Goal: Communication & Community: Connect with others

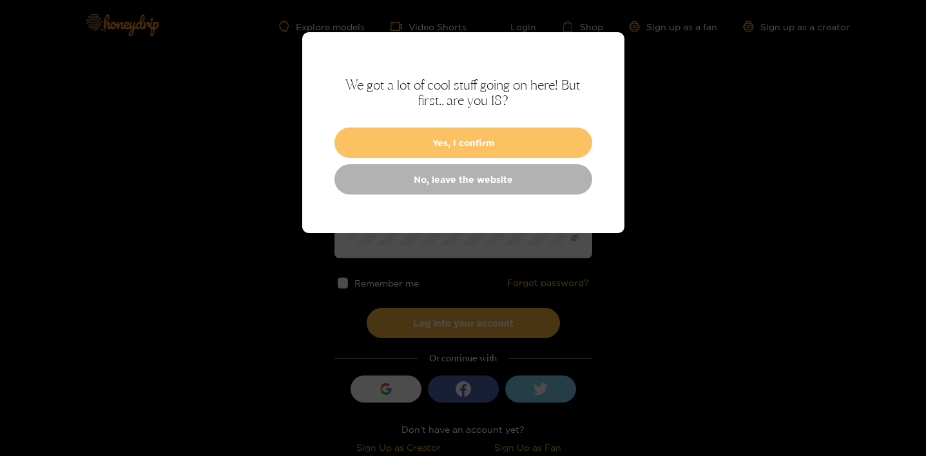
click at [373, 155] on button "Yes, I confirm" at bounding box center [463, 143] width 258 height 30
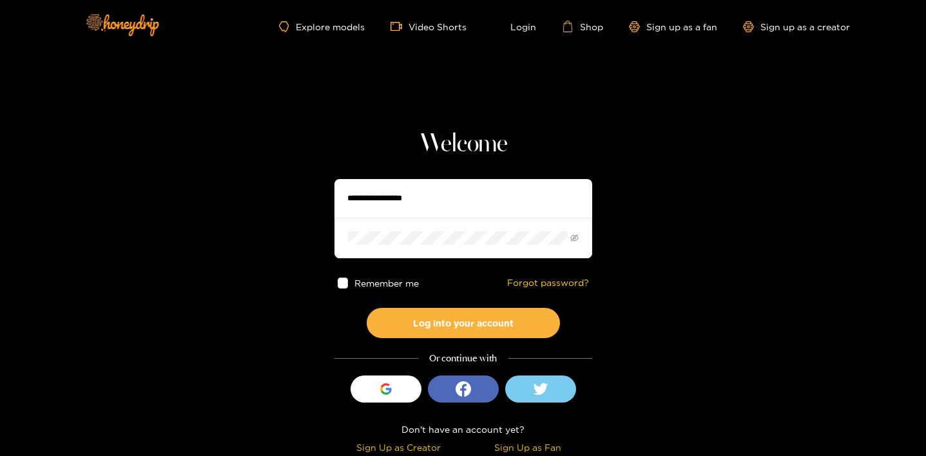
click at [387, 199] on input "text" at bounding box center [463, 198] width 258 height 39
type input "******"
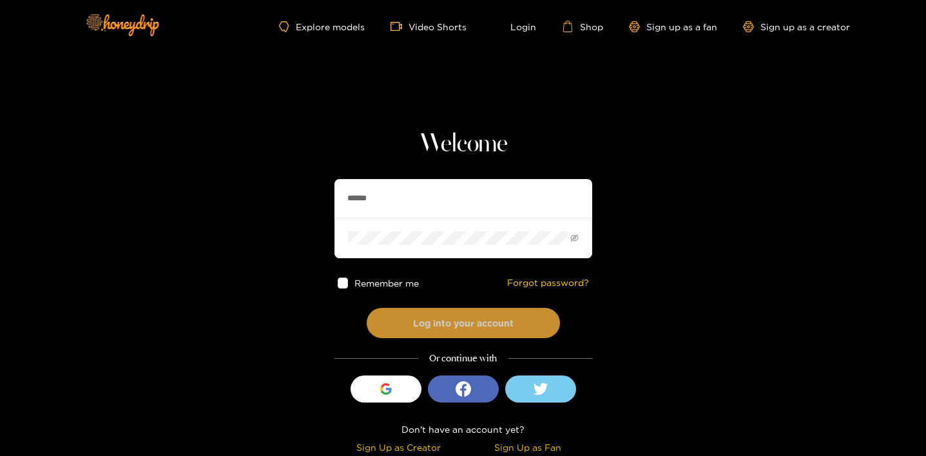
click at [419, 316] on button "Log into your account" at bounding box center [463, 323] width 193 height 30
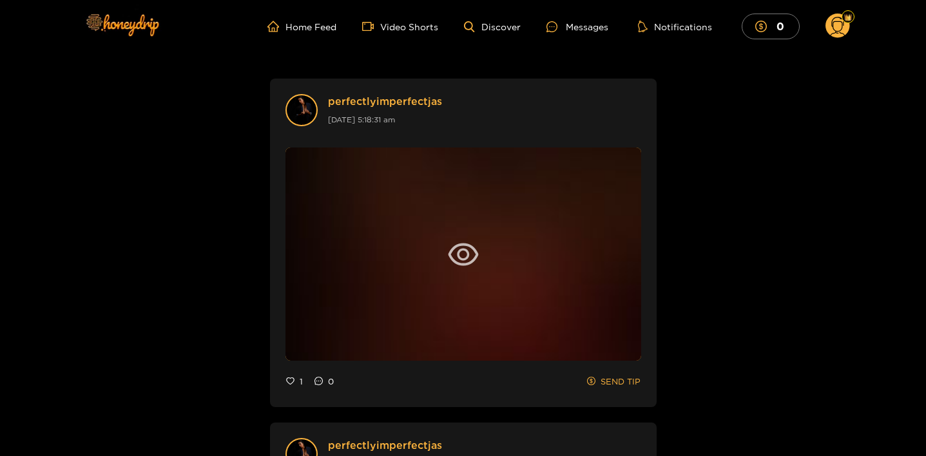
click at [584, 35] on ul "Home Feed Video Shorts Discover Messages Notifications 0" at bounding box center [558, 27] width 582 height 26
click at [582, 26] on div "Messages" at bounding box center [577, 26] width 62 height 15
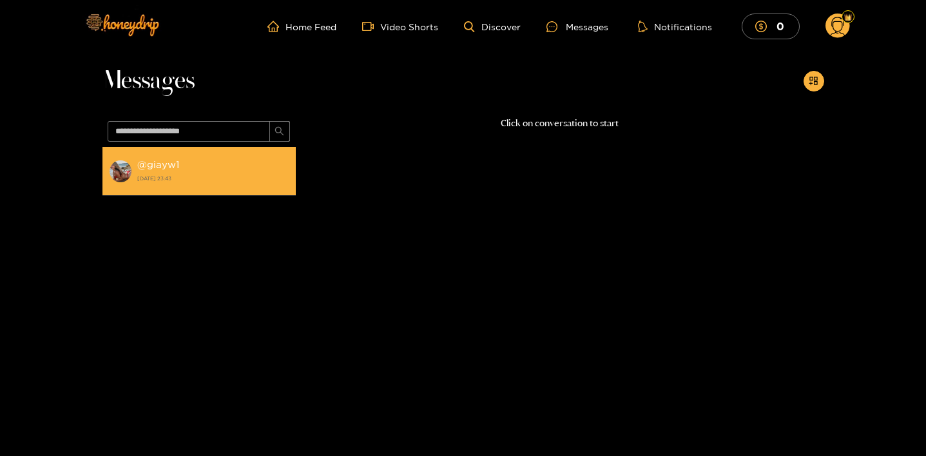
click at [177, 155] on li "@ giayw1 [DATE] 23:43" at bounding box center [198, 171] width 193 height 49
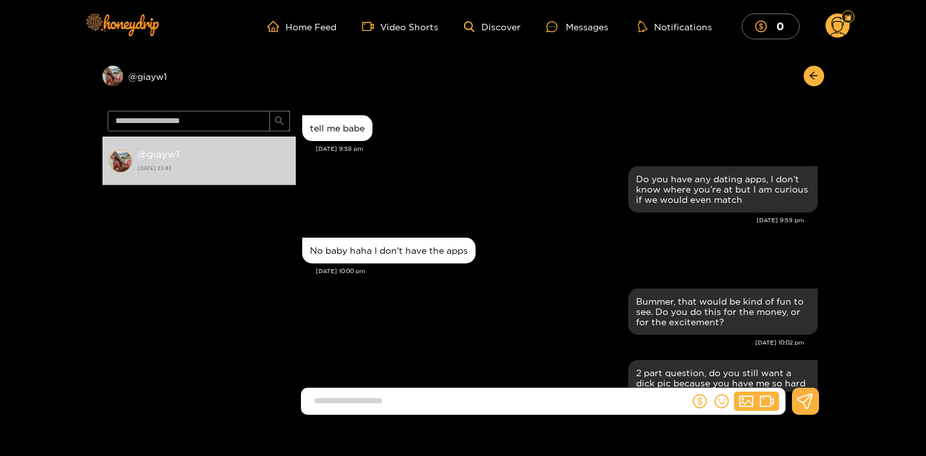
scroll to position [1334, 0]
